Goal: Information Seeking & Learning: Learn about a topic

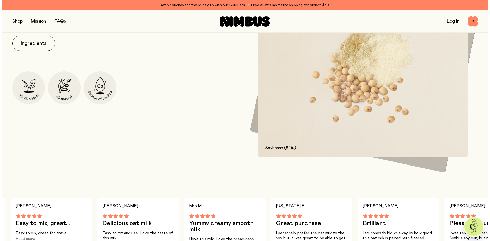
scroll to position [192, 0]
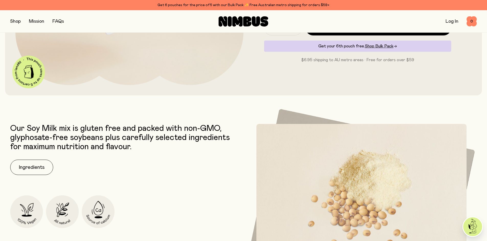
click at [55, 21] on link "FAQs" at bounding box center [57, 21] width 11 height 5
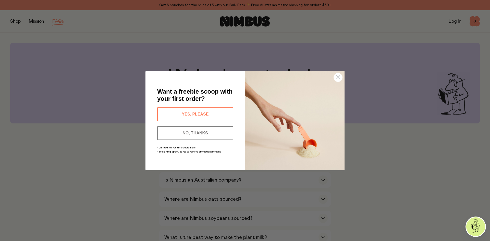
click at [193, 113] on button "YES, PLEASE" at bounding box center [195, 115] width 76 height 14
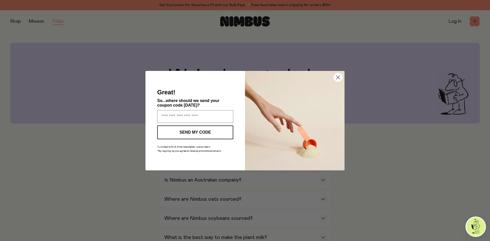
click at [339, 77] on icon "Close dialog" at bounding box center [339, 78] width 4 height 4
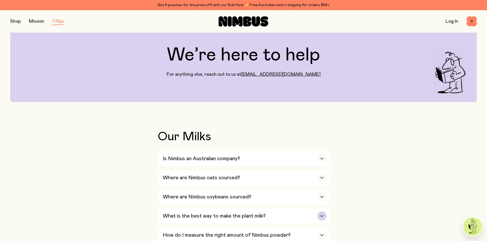
scroll to position [51, 0]
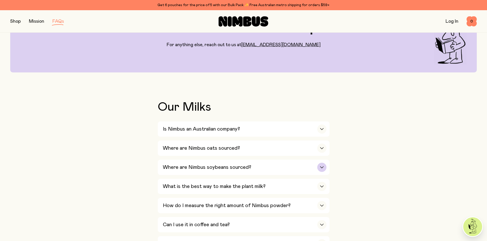
click at [321, 168] on div "button" at bounding box center [321, 167] width 9 height 9
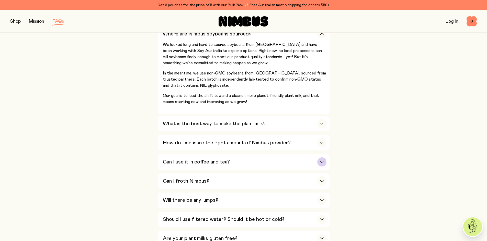
scroll to position [255, 0]
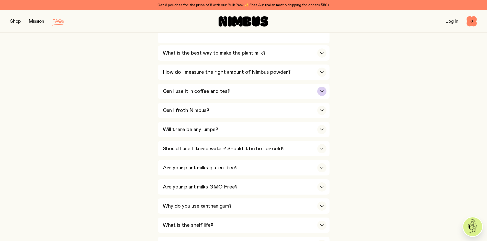
click at [323, 91] on icon "button" at bounding box center [322, 91] width 4 height 2
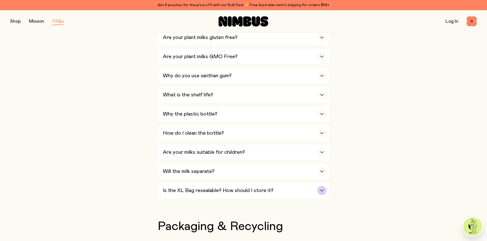
scroll to position [485, 0]
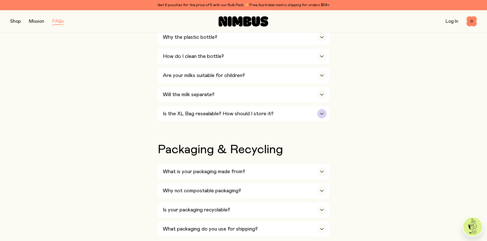
click at [324, 111] on div "button" at bounding box center [321, 113] width 9 height 9
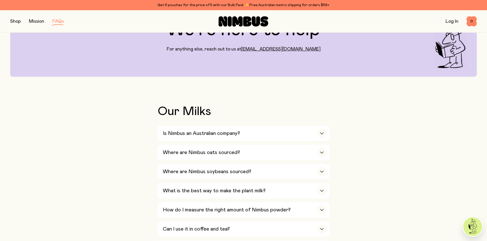
scroll to position [0, 0]
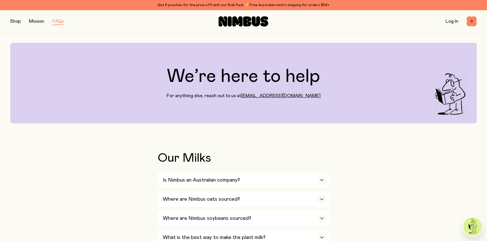
click at [13, 22] on button "button" at bounding box center [15, 21] width 10 height 7
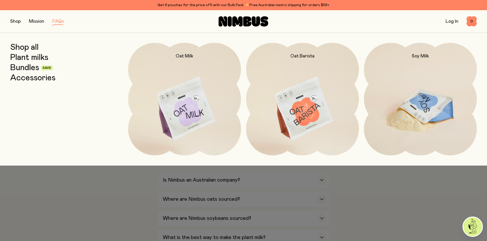
click at [434, 110] on img at bounding box center [420, 109] width 113 height 132
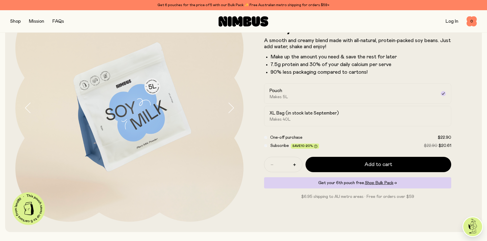
scroll to position [26, 0]
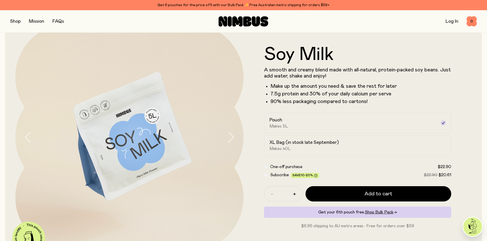
click at [233, 136] on icon "button" at bounding box center [230, 137] width 7 height 11
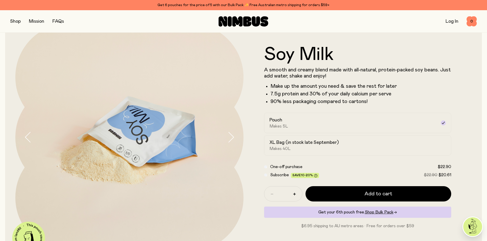
click at [233, 136] on icon "button" at bounding box center [230, 137] width 7 height 11
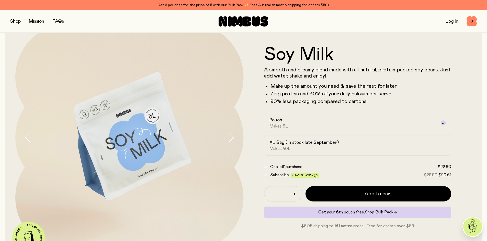
click at [232, 137] on icon "button" at bounding box center [230, 137] width 7 height 11
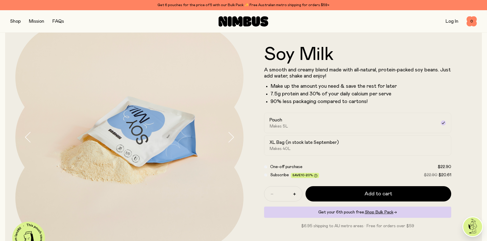
click at [232, 137] on icon "button" at bounding box center [230, 137] width 7 height 11
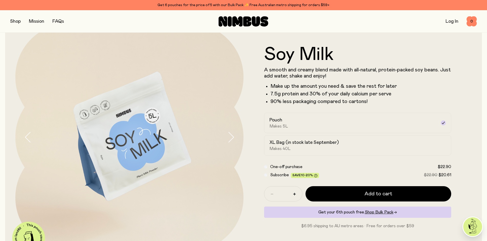
click at [232, 137] on icon "button" at bounding box center [230, 137] width 7 height 11
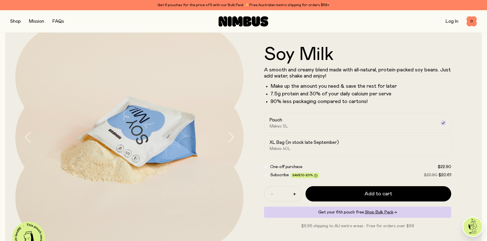
click at [232, 137] on icon "button" at bounding box center [230, 137] width 7 height 11
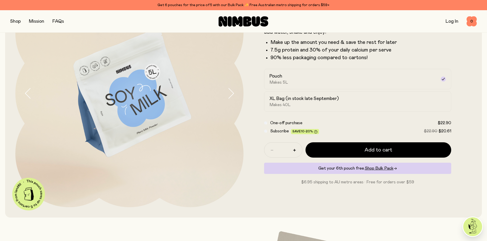
scroll to position [0, 0]
